Goal: Information Seeking & Learning: Compare options

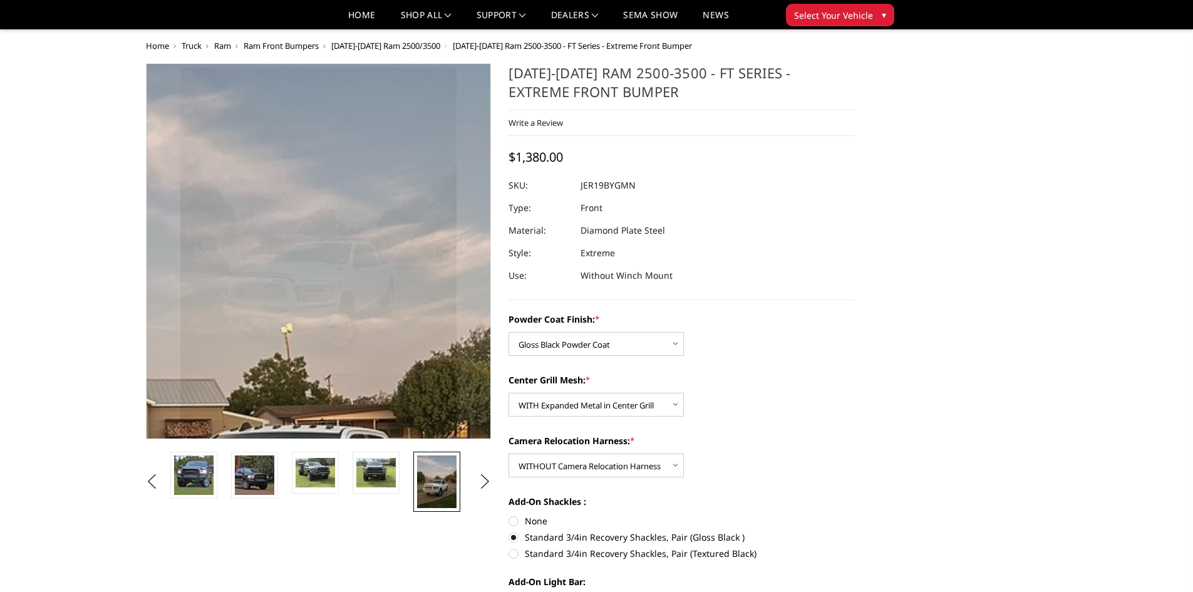
select select "3215"
select select "3217"
select select "3220"
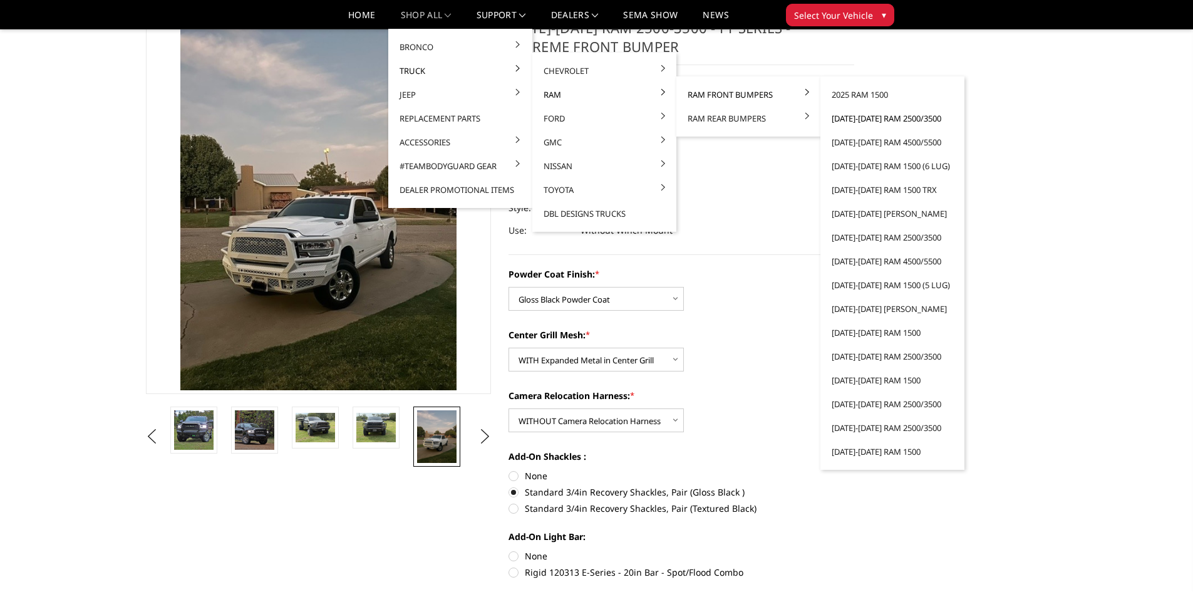
click at [860, 118] on link "[DATE]-[DATE] Ram 2500/3500" at bounding box center [892, 118] width 134 height 24
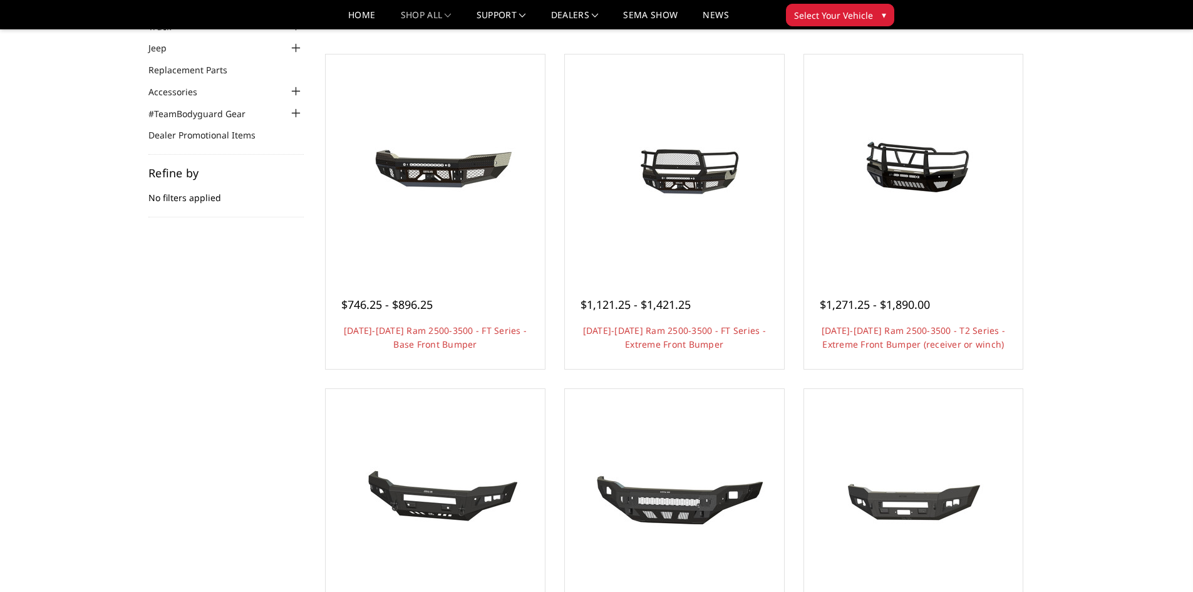
scroll to position [125, 0]
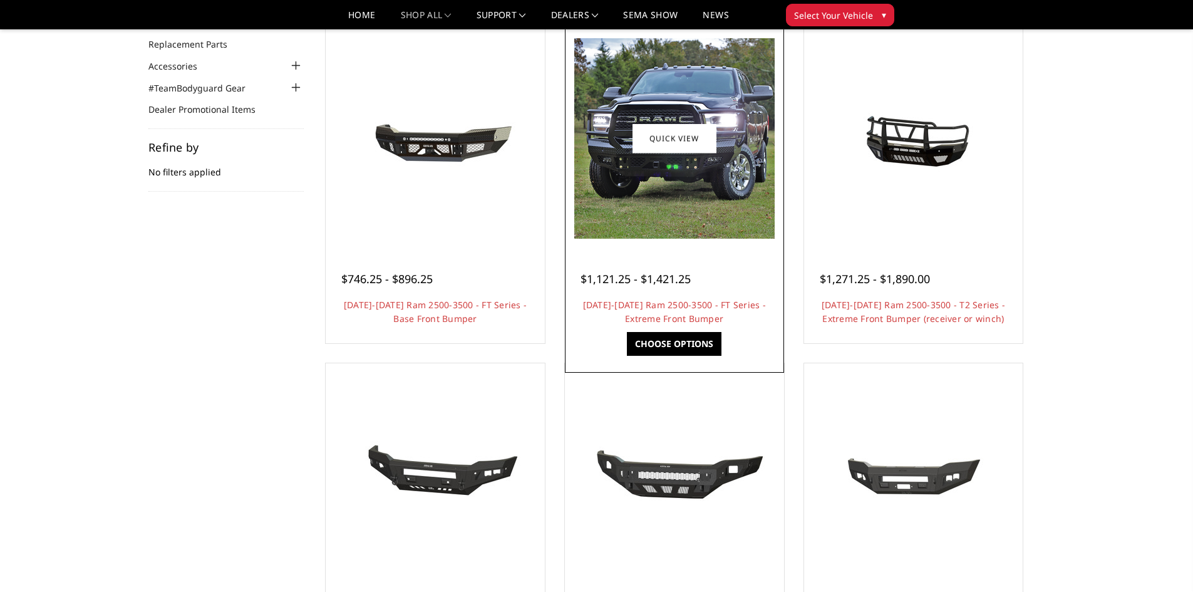
click at [636, 311] on h4 "[DATE]-[DATE] Ram 2500-3500 - FT Series - Extreme Front Bumper" at bounding box center [674, 312] width 188 height 28
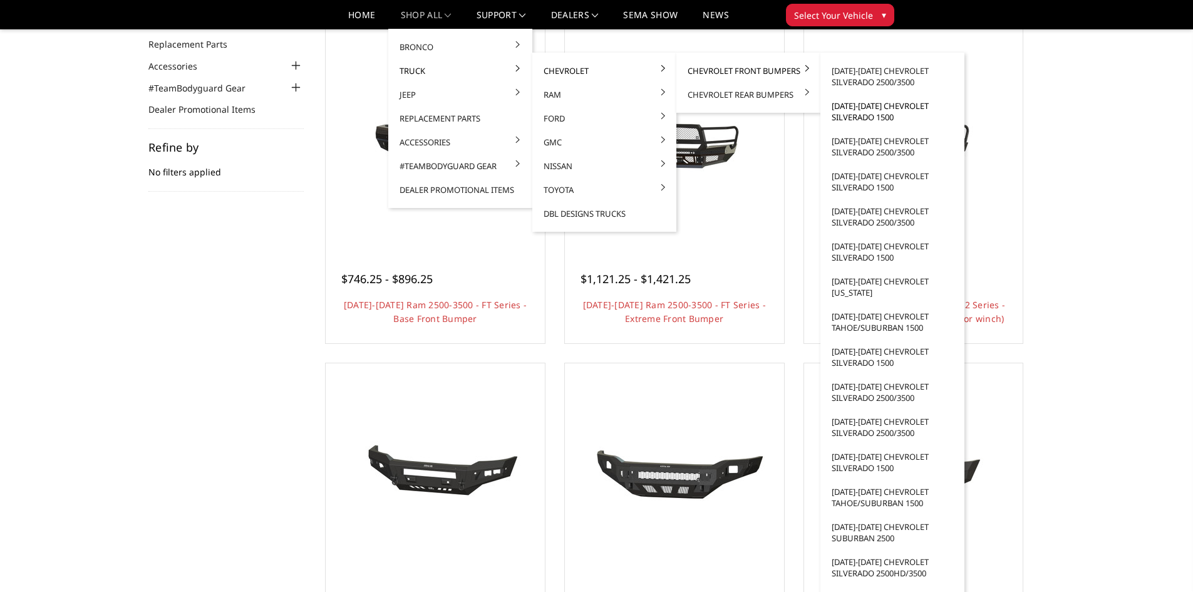
click at [863, 116] on link "[DATE]-[DATE] Chevrolet Silverado 1500" at bounding box center [892, 111] width 134 height 35
